Goal: Task Accomplishment & Management: Use online tool/utility

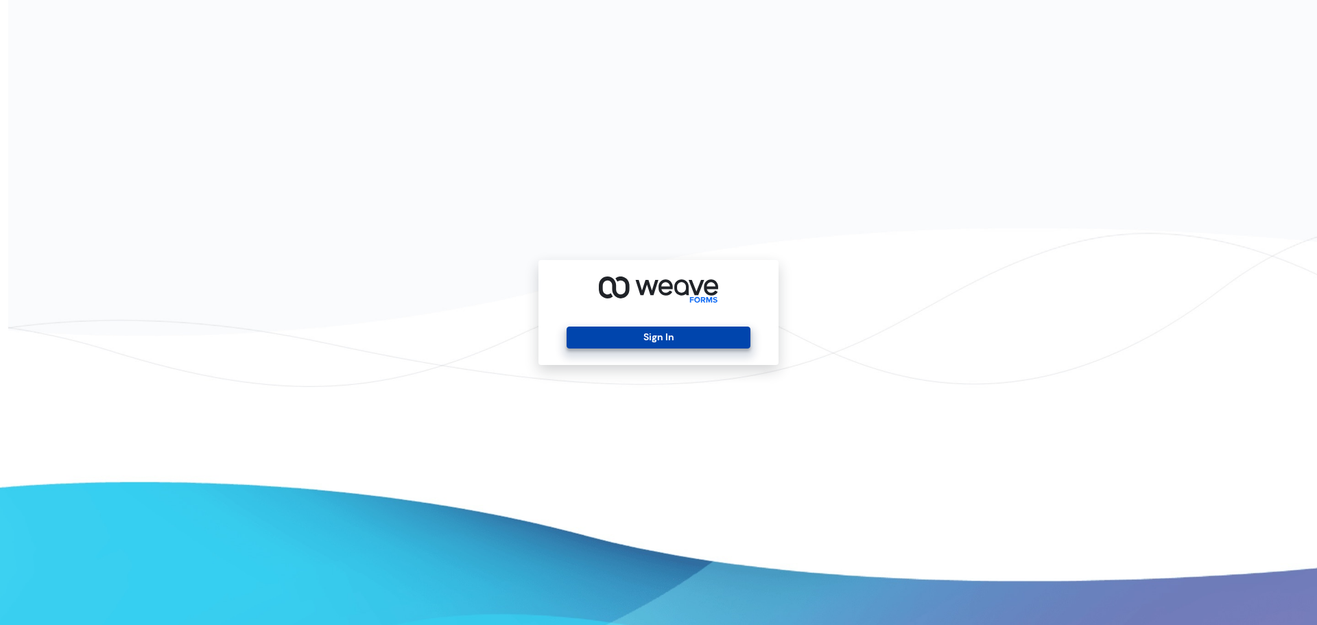
click at [662, 331] on button "Sign In" at bounding box center [658, 338] width 183 height 22
